Goal: Task Accomplishment & Management: Use online tool/utility

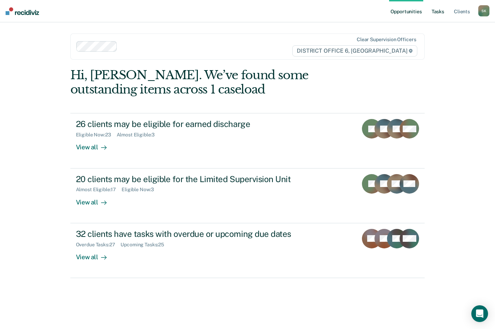
click at [439, 12] on link "Tasks" at bounding box center [438, 11] width 15 height 22
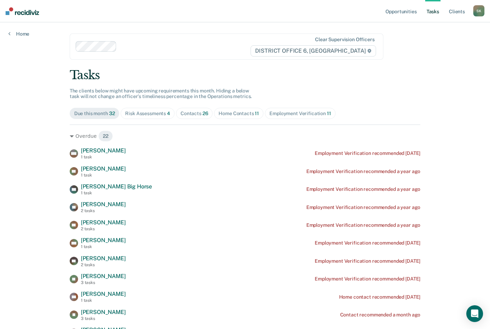
click at [187, 112] on div "Contacts 26" at bounding box center [195, 114] width 28 height 6
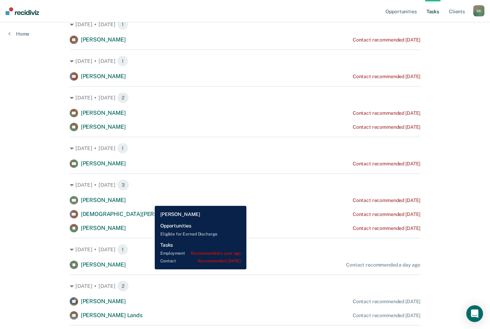
scroll to position [314, 0]
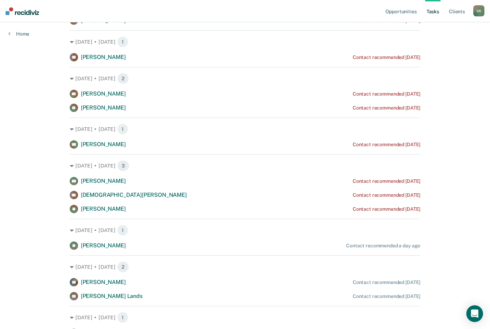
click at [283, 13] on nav "Opportunities Tasks Client s [PERSON_NAME] [PERSON_NAME] Profile How it works L…" at bounding box center [245, 11] width 490 height 22
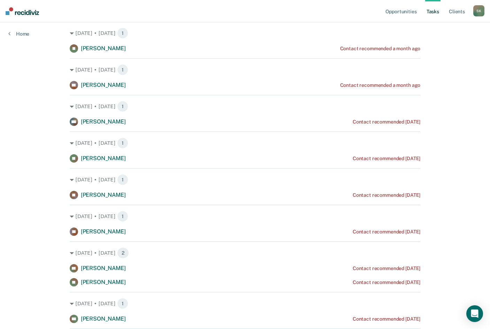
scroll to position [0, 0]
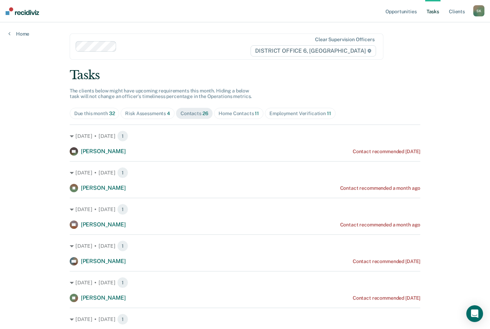
click at [155, 114] on div "Risk Assessments 4" at bounding box center [147, 114] width 45 height 6
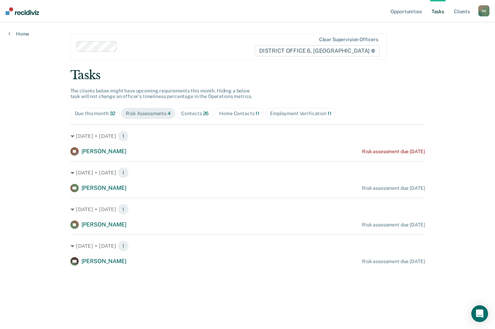
click at [101, 114] on div "Due this month 32" at bounding box center [95, 114] width 41 height 6
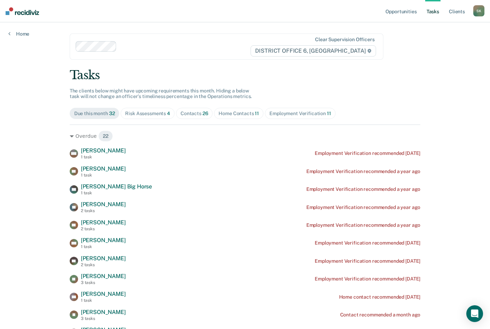
click at [432, 10] on link "Tasks" at bounding box center [432, 11] width 15 height 22
click at [192, 114] on div "Contacts 26" at bounding box center [195, 114] width 28 height 6
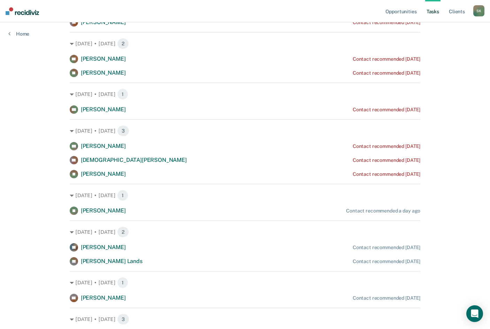
scroll to position [384, 0]
